Goal: Information Seeking & Learning: Learn about a topic

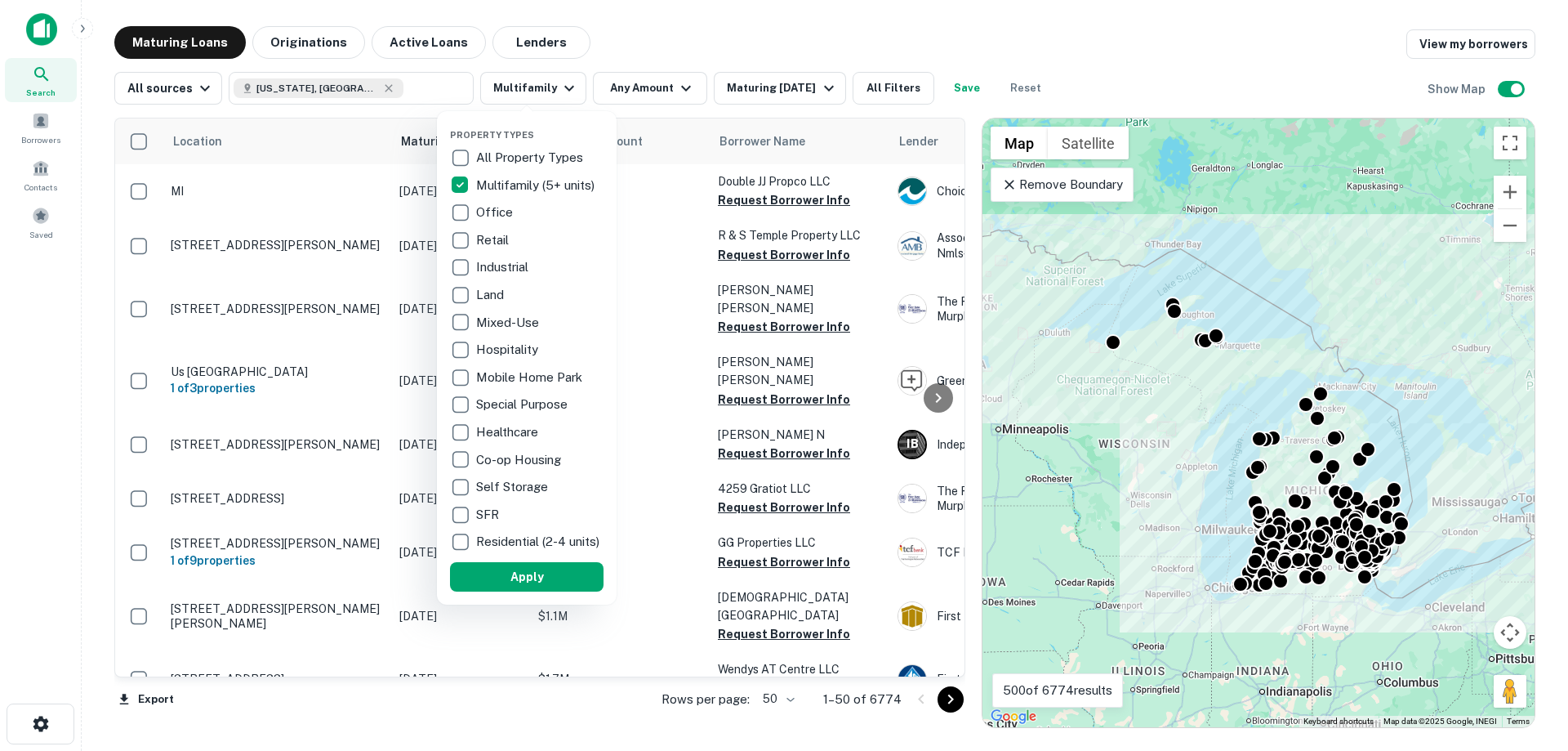
click at [657, 84] on div at bounding box center [784, 375] width 1568 height 751
click at [674, 90] on div at bounding box center [784, 375] width 1568 height 751
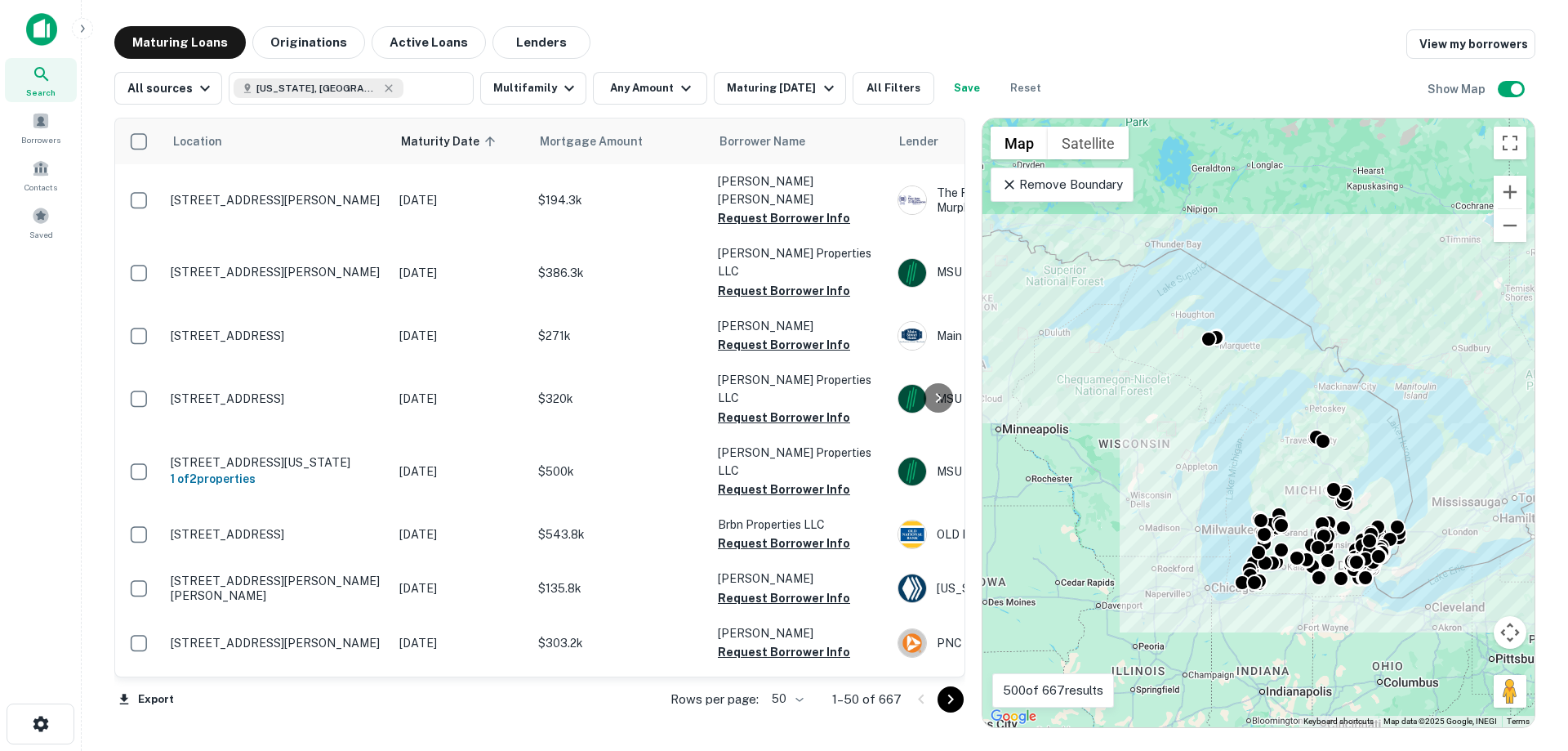
click at [677, 90] on icon "button" at bounding box center [686, 87] width 20 height 20
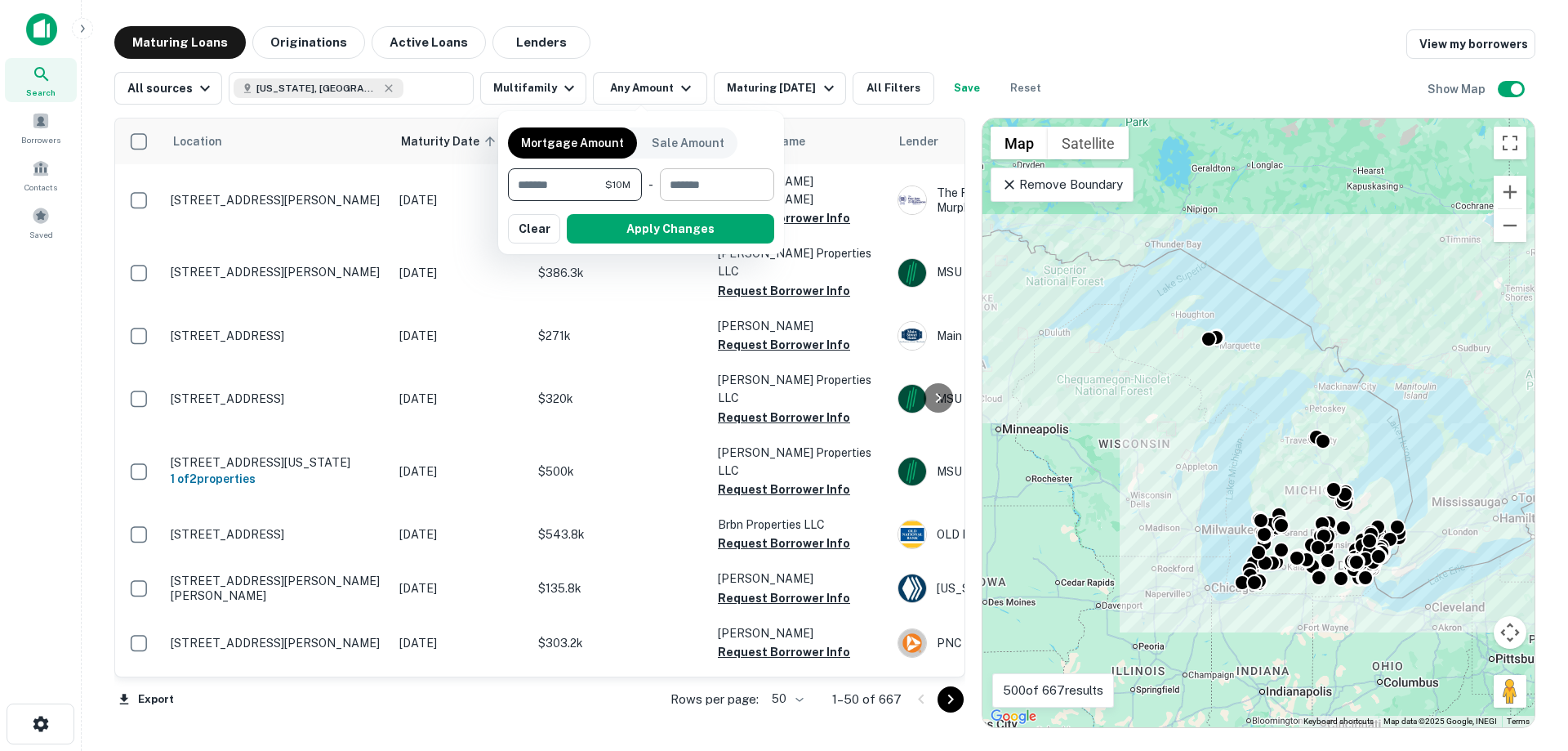
type input "********"
click at [693, 183] on input "number" at bounding box center [711, 184] width 103 height 33
click at [693, 228] on button "Apply Changes" at bounding box center [670, 229] width 208 height 30
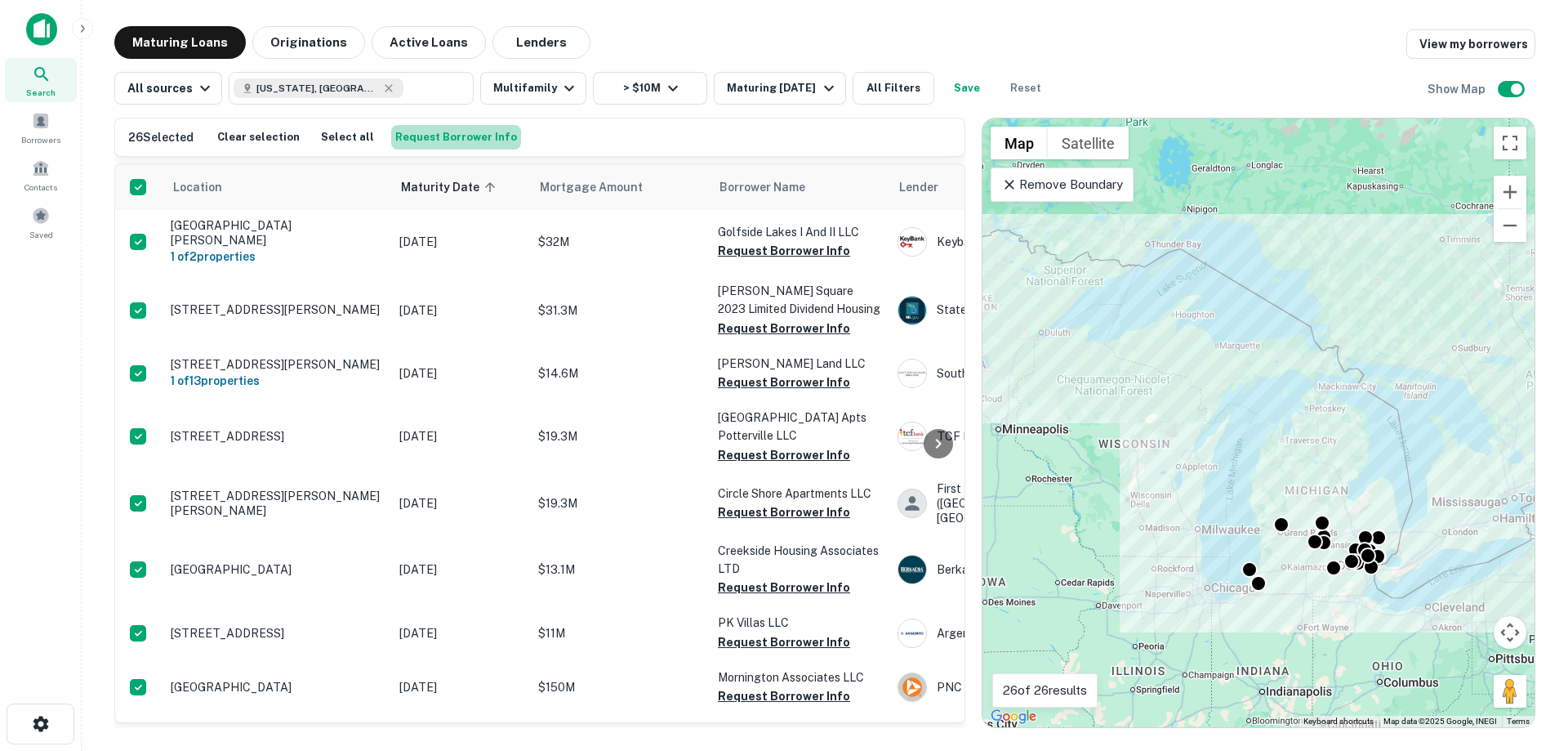
click at [451, 135] on button "Request Borrower Info" at bounding box center [456, 137] width 130 height 24
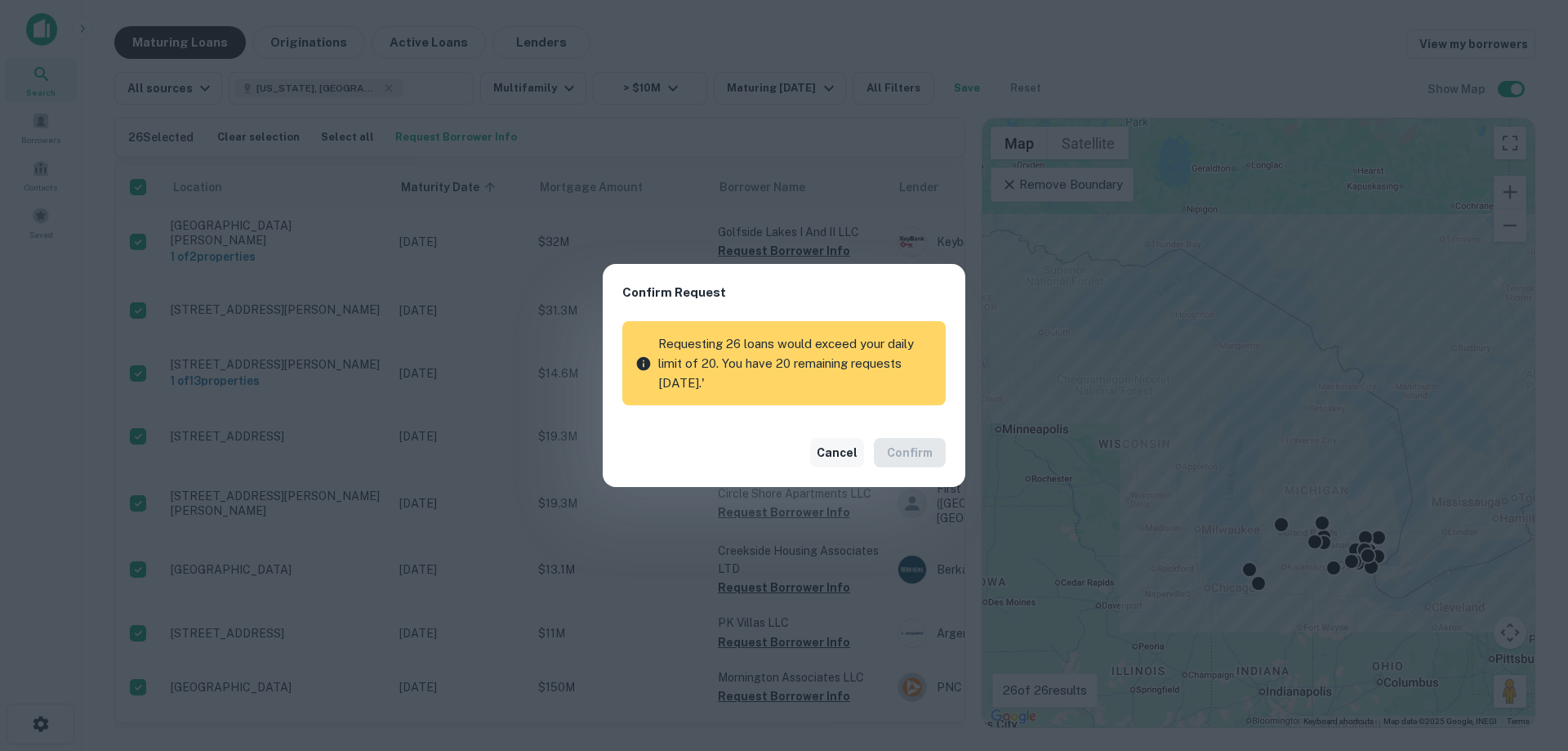
click at [852, 458] on button "Cancel" at bounding box center [838, 453] width 54 height 30
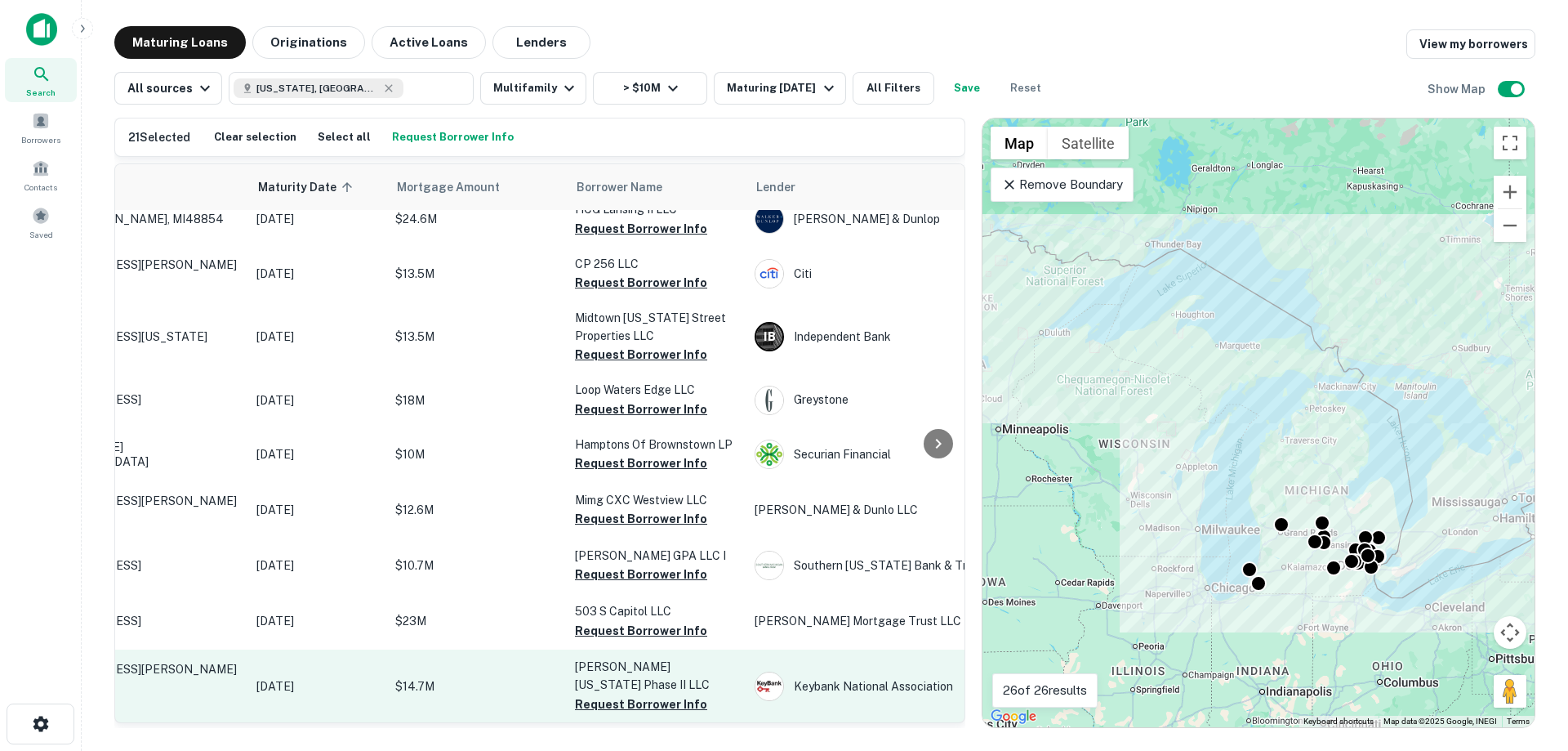
scroll to position [1080, 0]
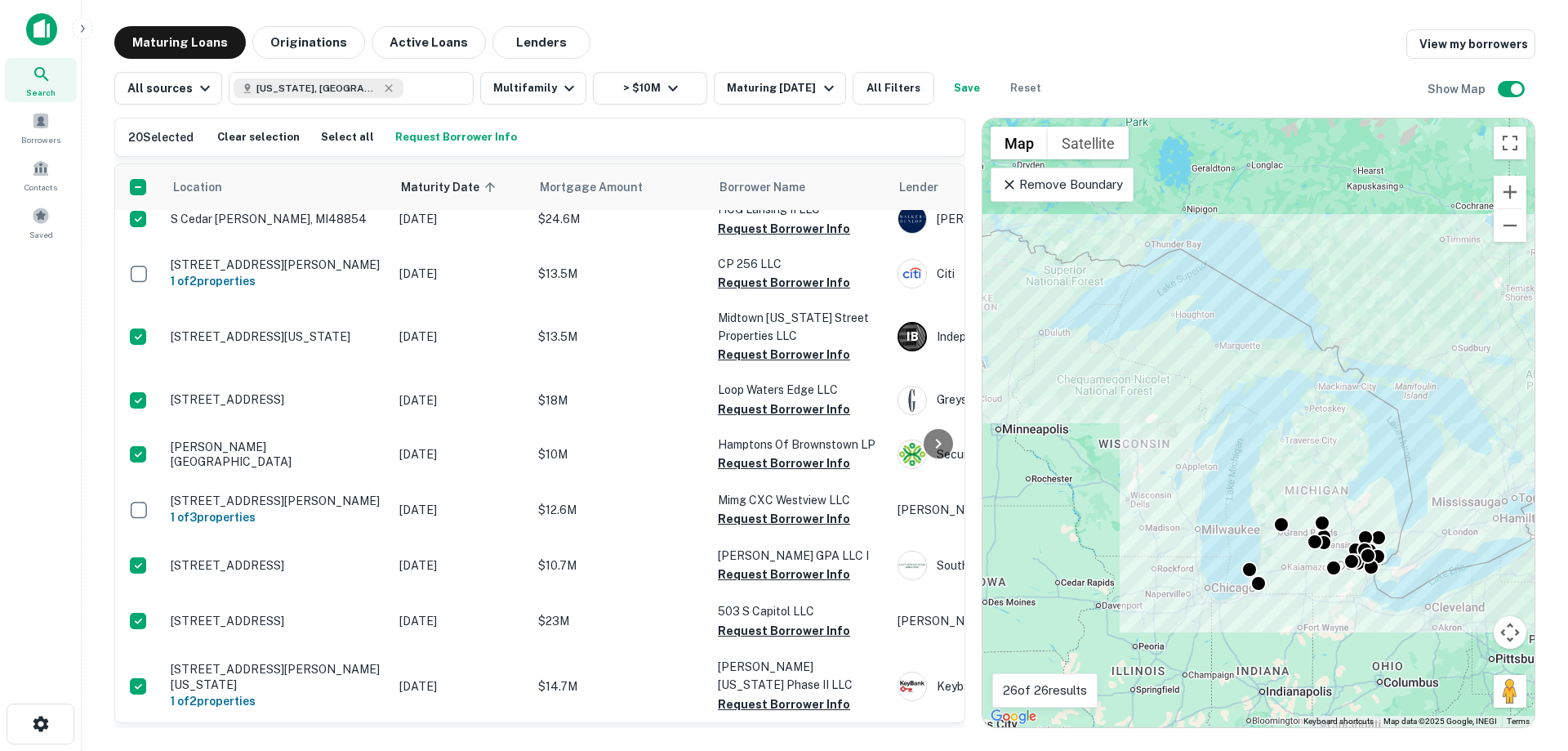
click at [409, 143] on button "Request Borrower Info" at bounding box center [456, 137] width 130 height 24
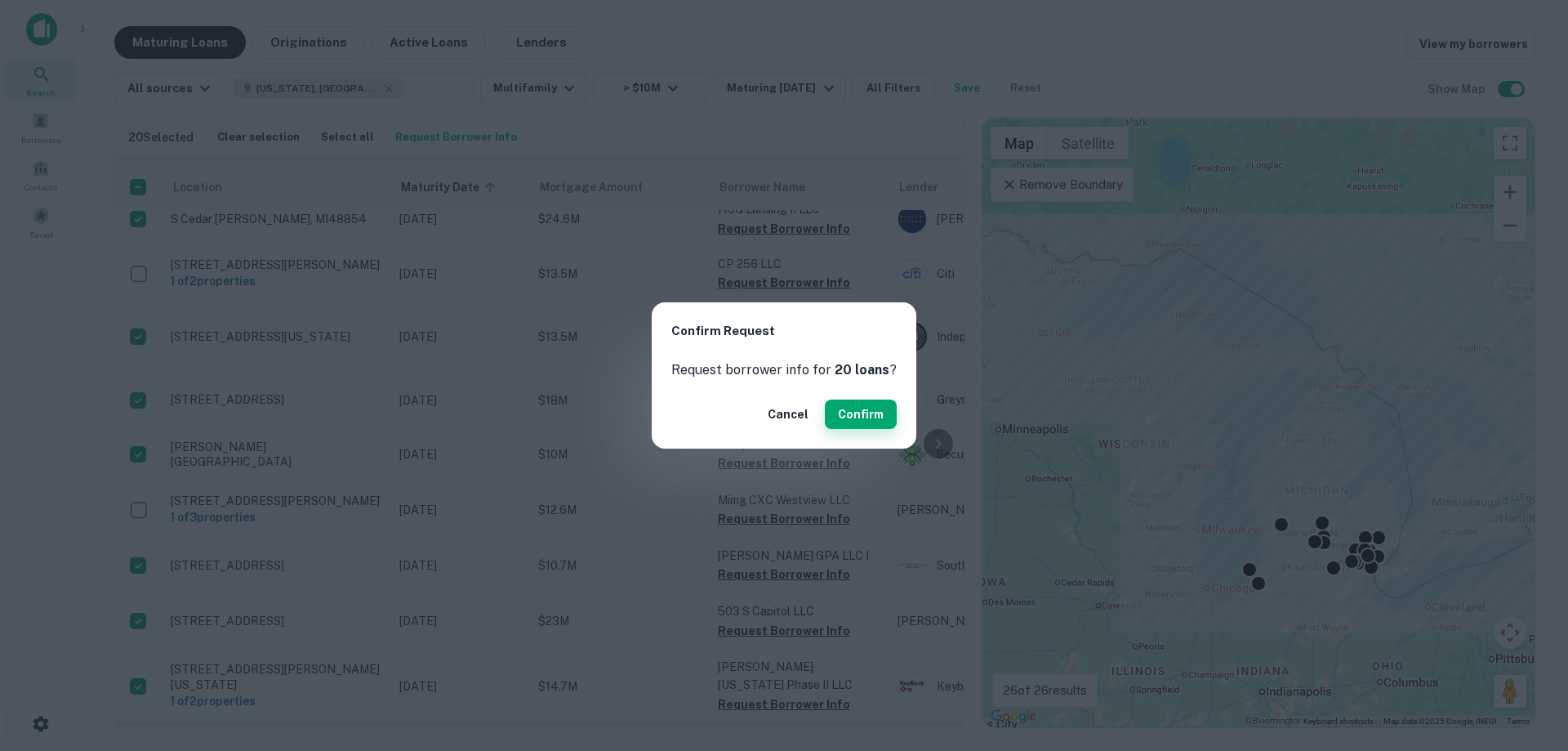
click at [865, 405] on button "Confirm" at bounding box center [861, 414] width 72 height 30
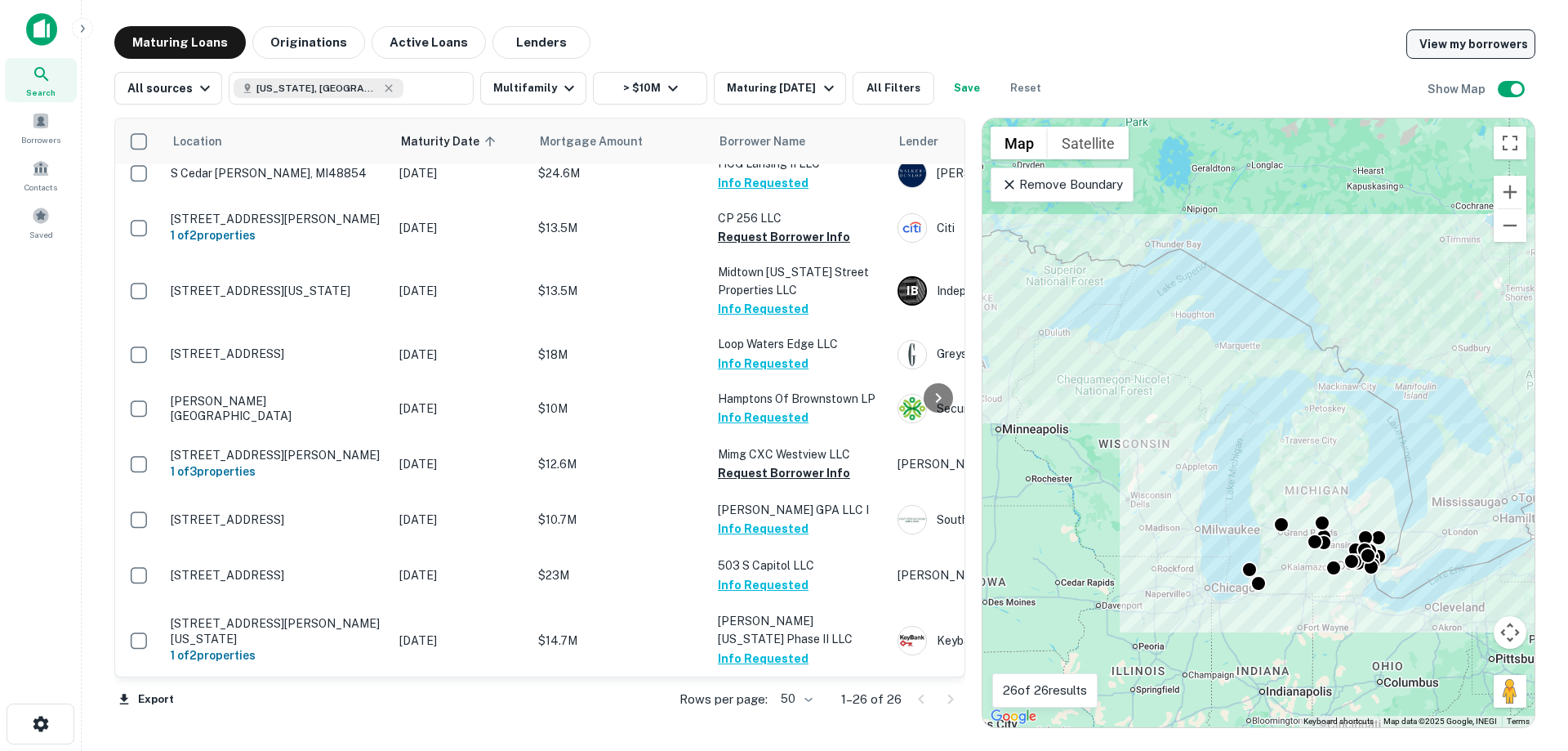
click at [1485, 48] on link "View my borrowers" at bounding box center [1471, 45] width 129 height 30
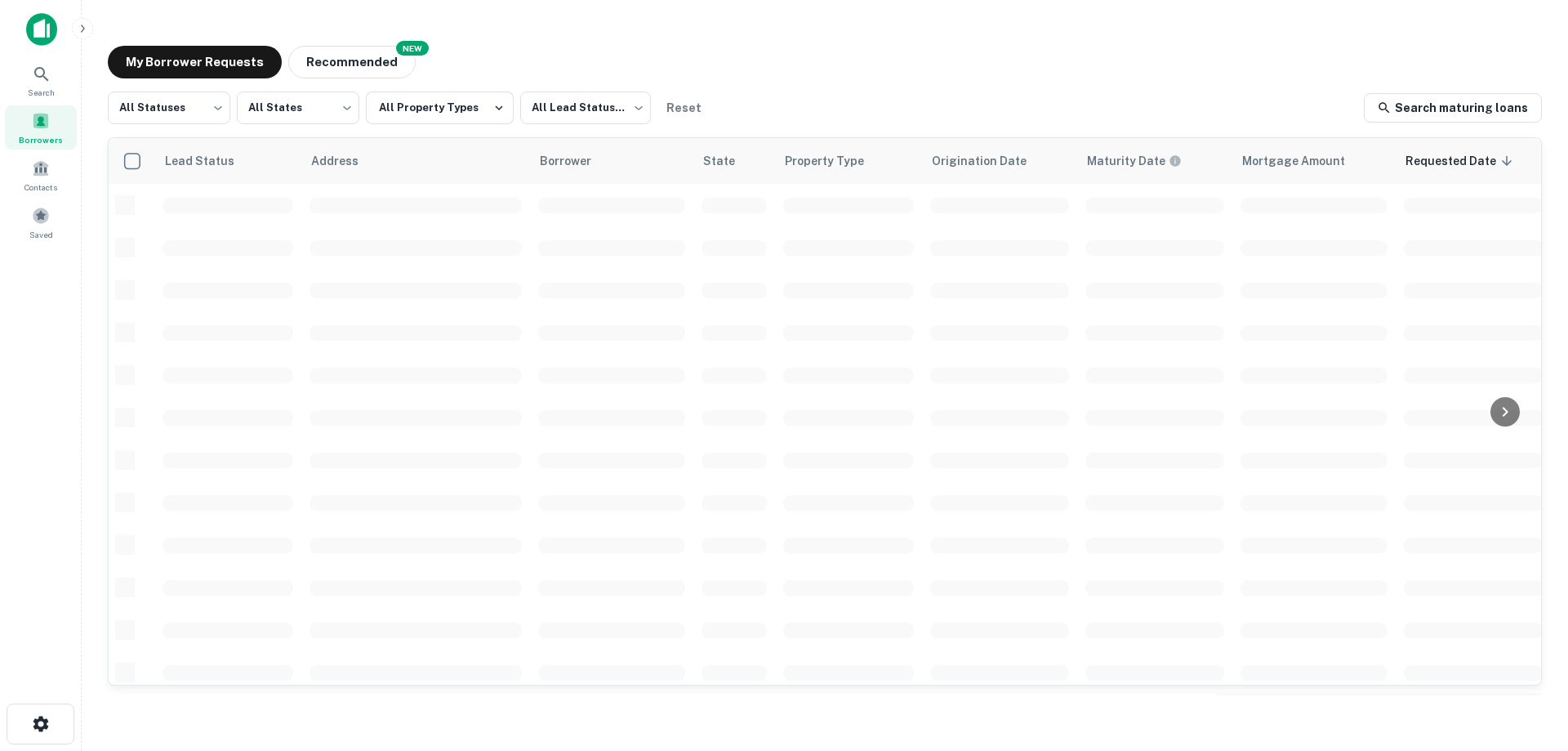
scroll to position [573, 0]
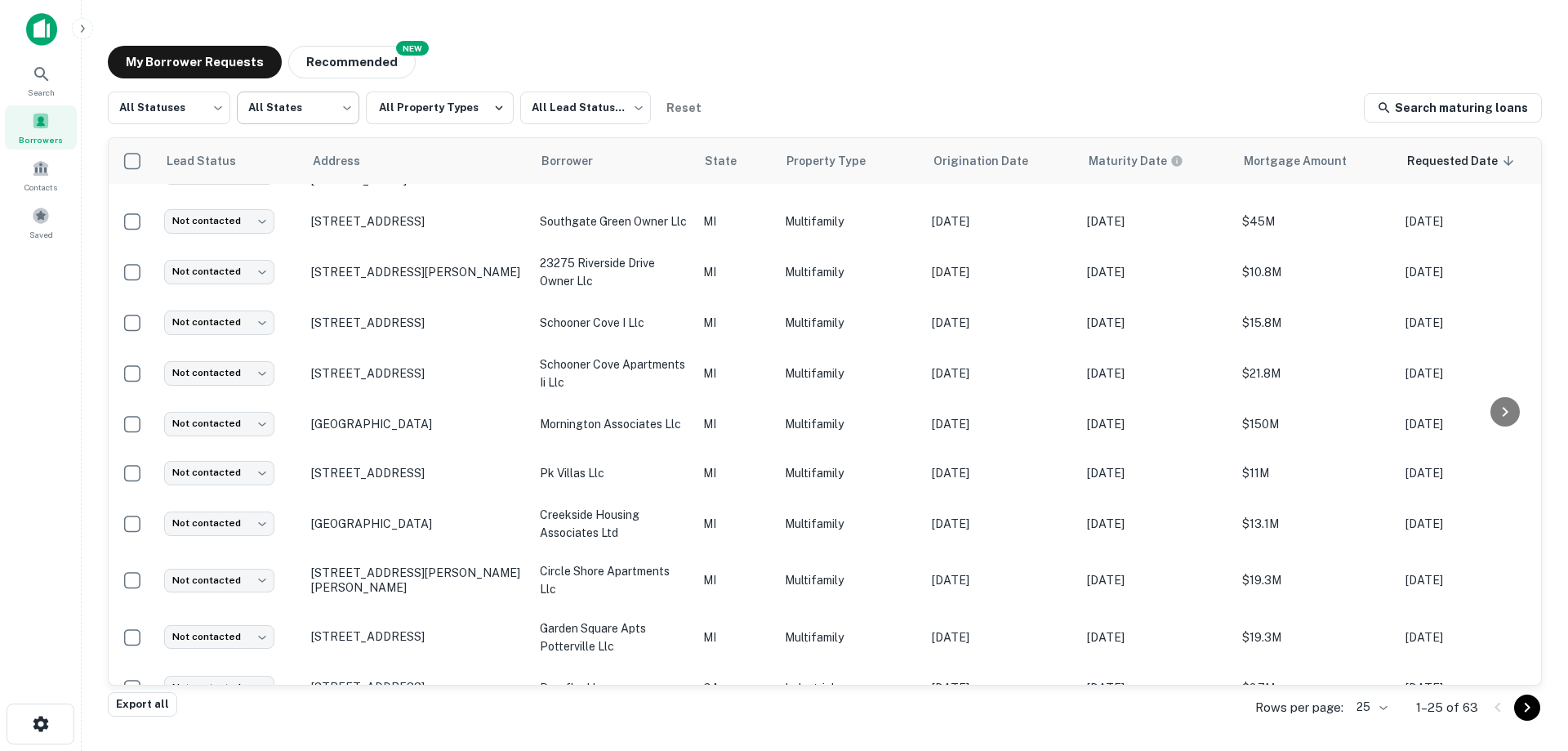
click at [332, 117] on body "Search Borrowers Contacts Saved My Borrower Requests NEW Recommended All Status…" at bounding box center [784, 375] width 1568 height 751
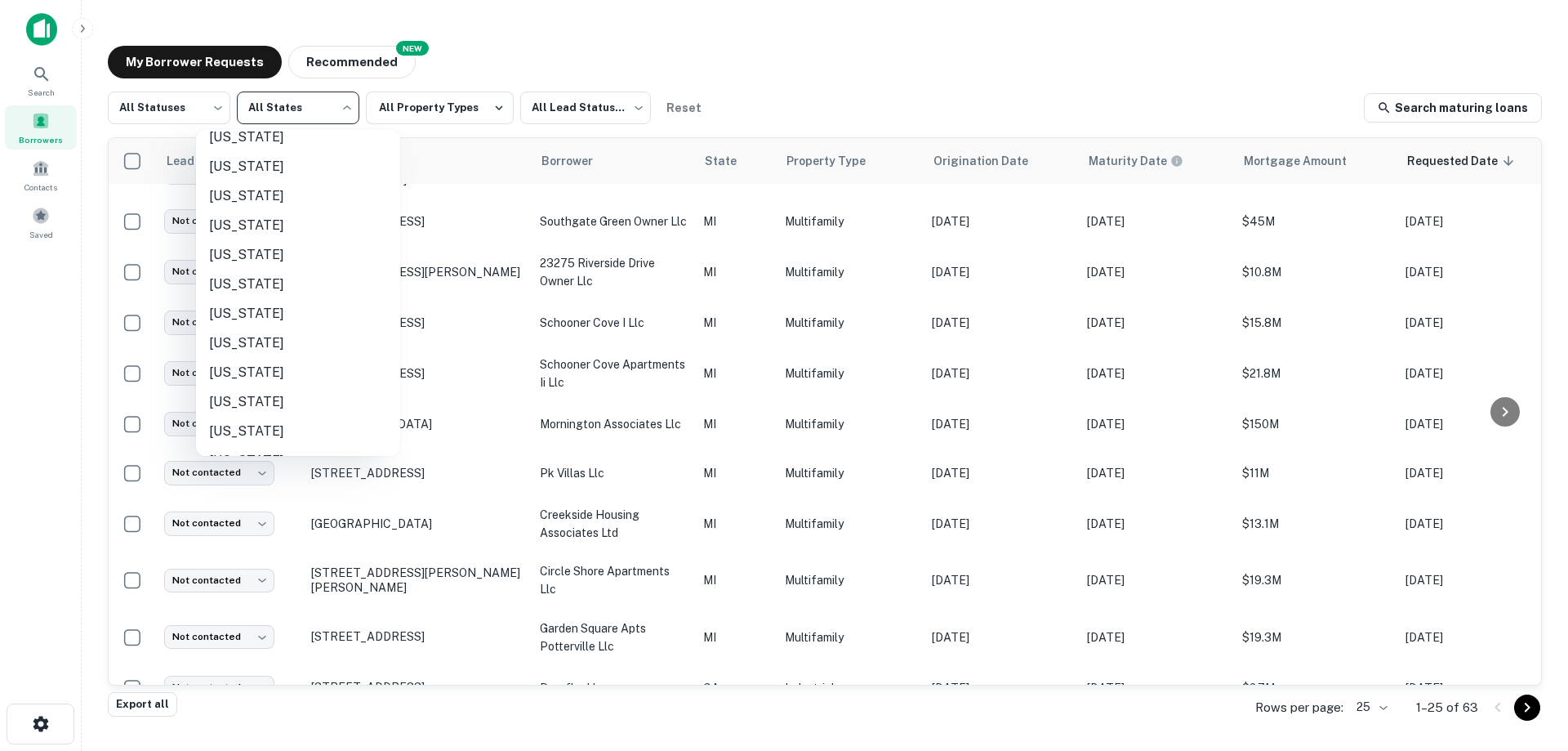
scroll to position [428, 0]
click at [264, 373] on li "Michigan" at bounding box center [298, 369] width 204 height 30
type input "**"
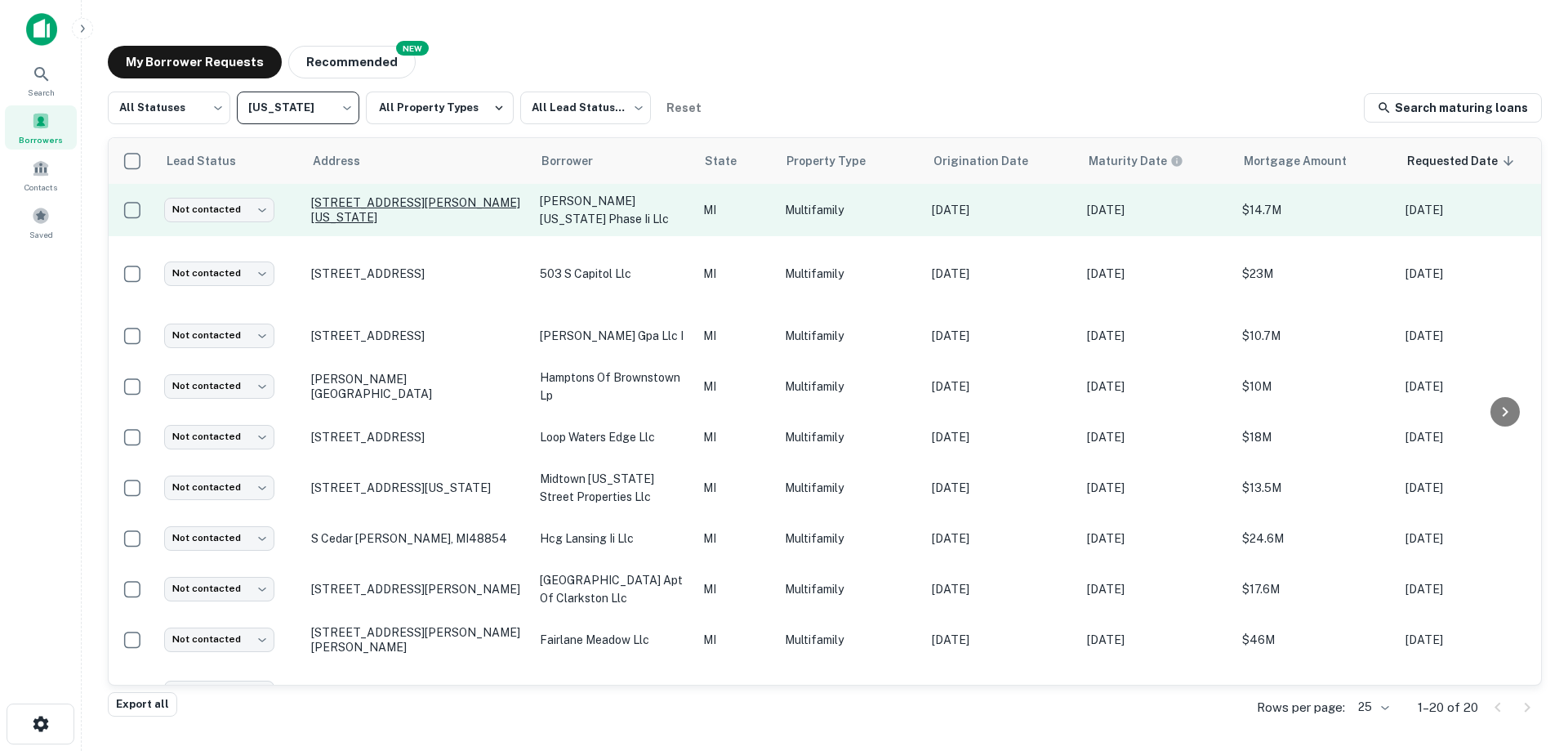
click at [398, 210] on p "[STREET_ADDRESS][PERSON_NAME][US_STATE]" at bounding box center [417, 210] width 212 height 30
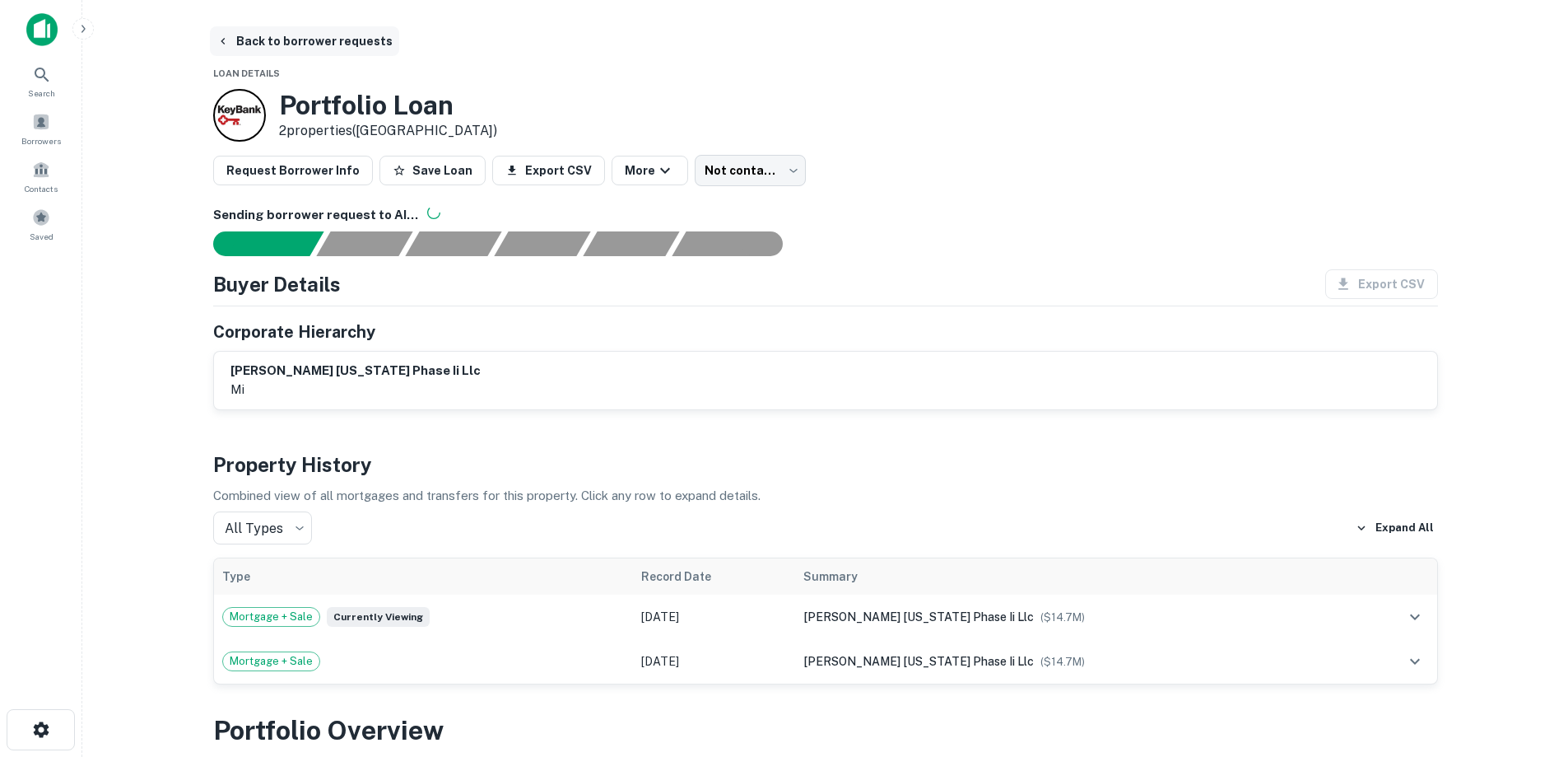
click at [258, 38] on button "Back to borrower requests" at bounding box center [305, 41] width 189 height 30
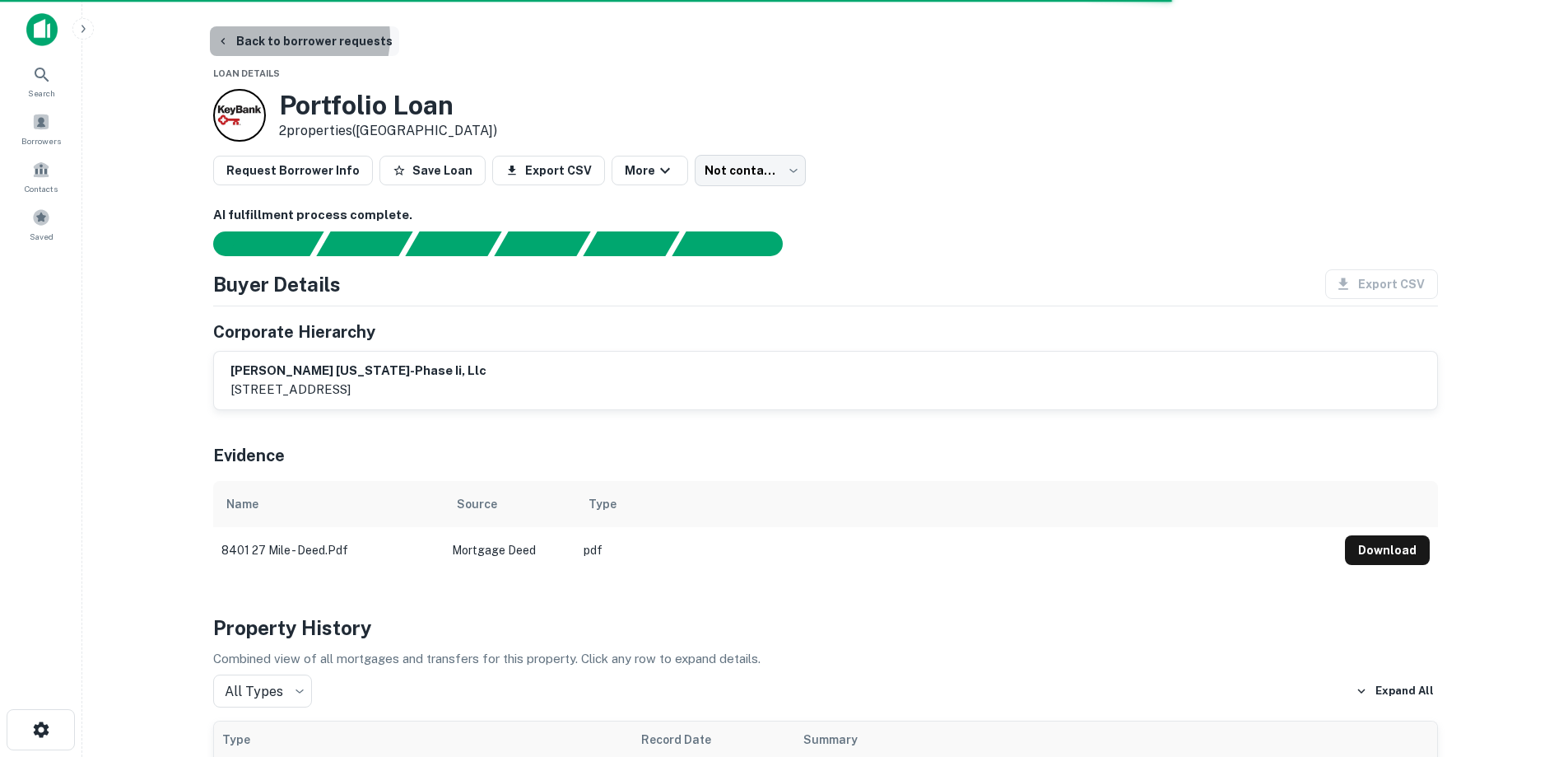
click at [296, 38] on button "Back to borrower requests" at bounding box center [305, 41] width 189 height 30
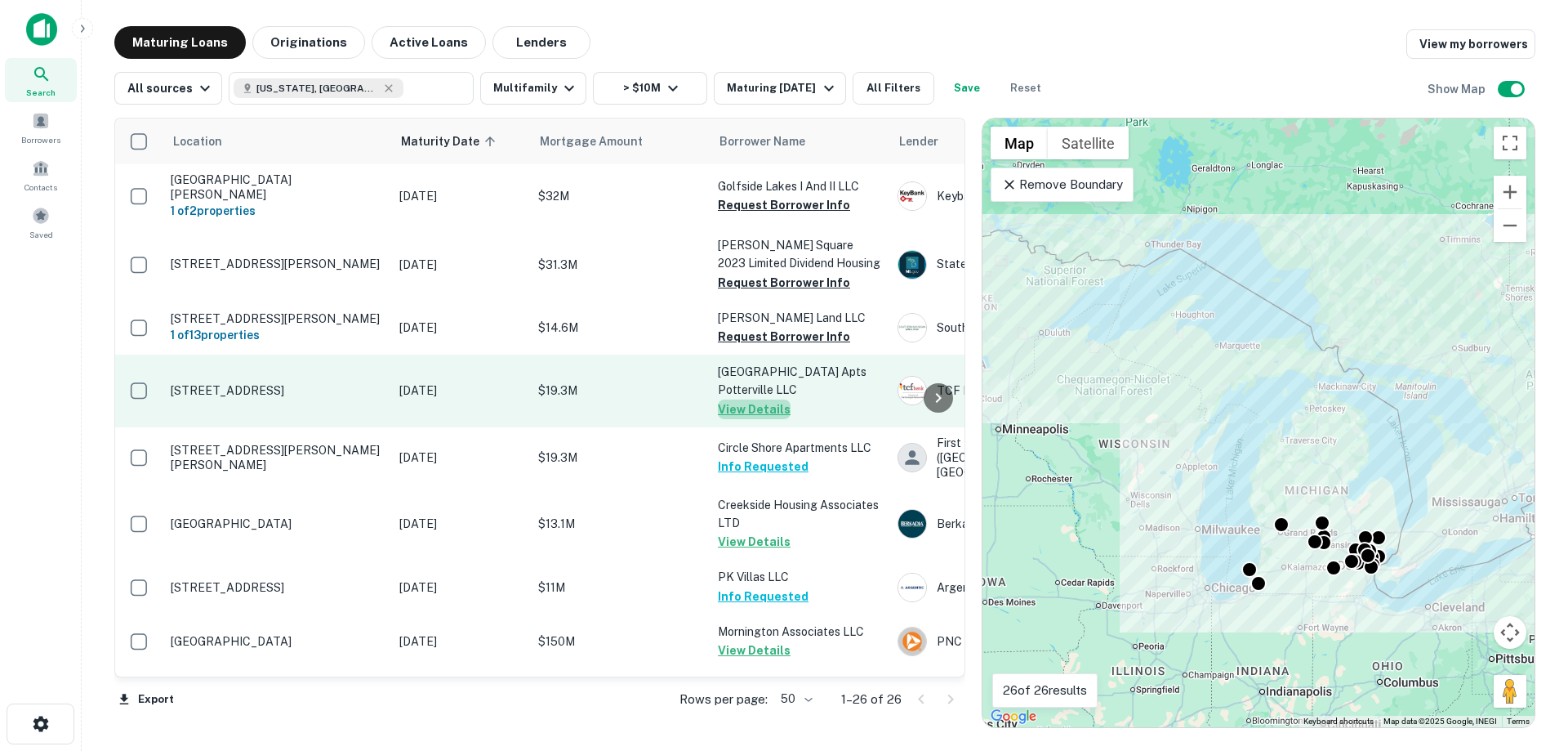
click at [766, 399] on button "View Details" at bounding box center [755, 409] width 73 height 20
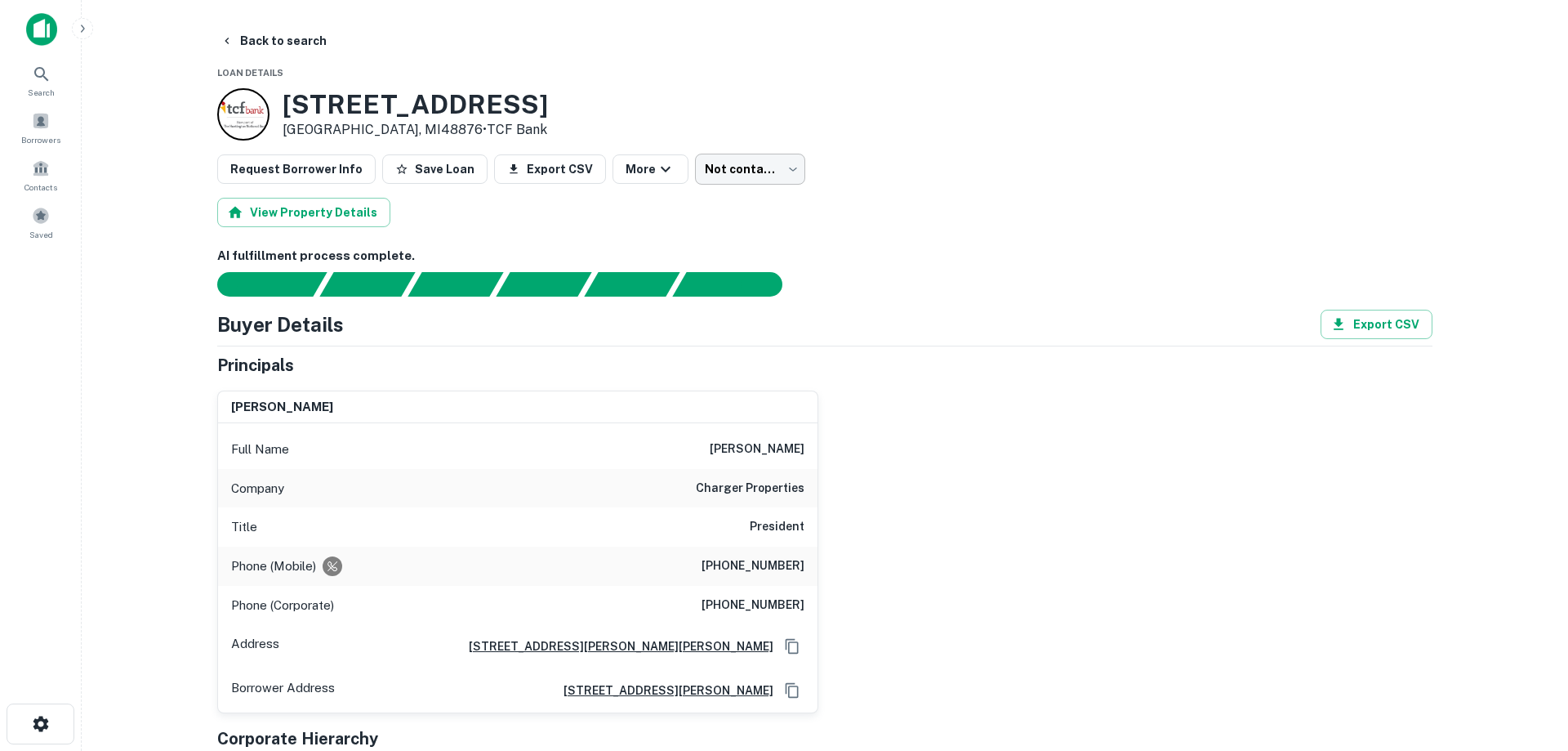
click at [726, 166] on body "Search Borrowers Contacts Saved Back to search Loan Details 302 E Pearl St Pott…" at bounding box center [784, 375] width 1568 height 751
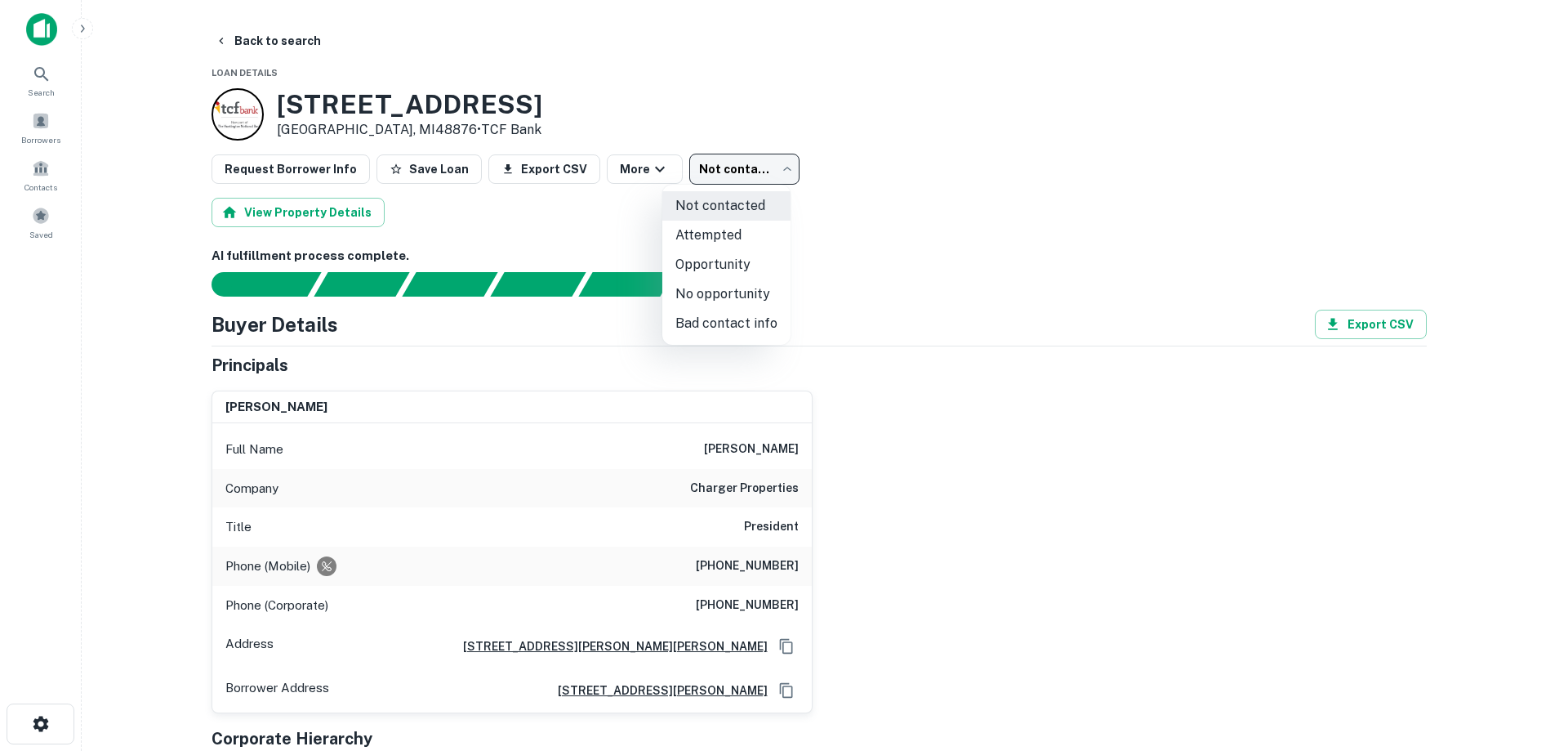
click at [730, 237] on li "Attempted" at bounding box center [727, 235] width 128 height 30
type input "*********"
